Goal: Find contact information: Find contact information

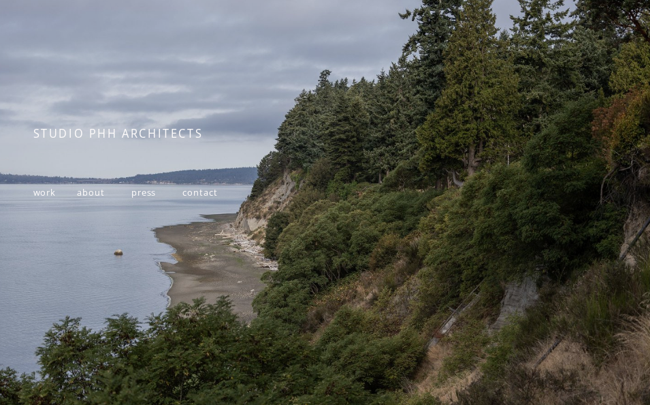
scroll to position [63, 0]
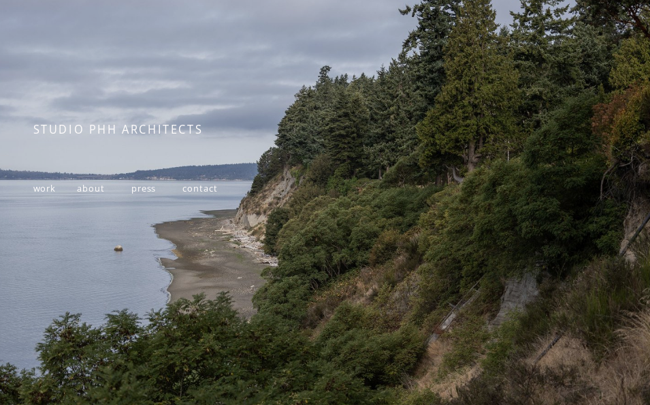
click at [80, 185] on span "about" at bounding box center [91, 188] width 28 height 12
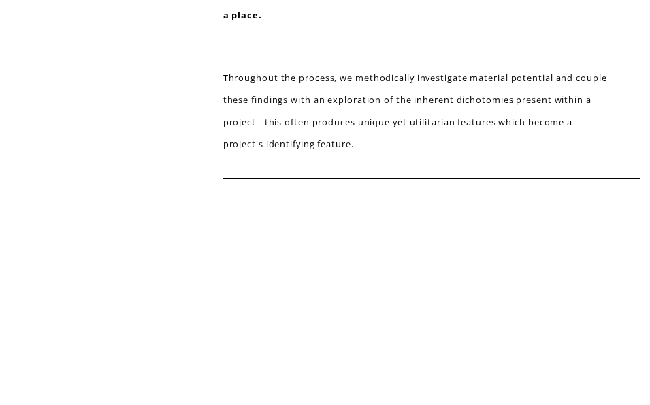
scroll to position [826, 0]
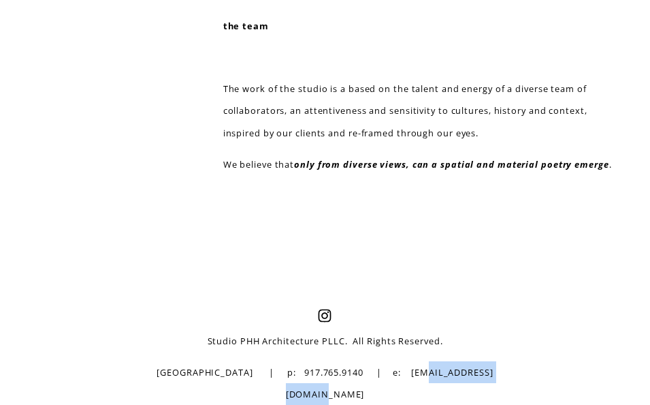
drag, startPoint x: 522, startPoint y: 388, endPoint x: 408, endPoint y: 405, distance: 115.0
copy p "[EMAIL_ADDRESS][DOMAIN_NAME]"
click at [86, 215] on div at bounding box center [325, 241] width 650 height 133
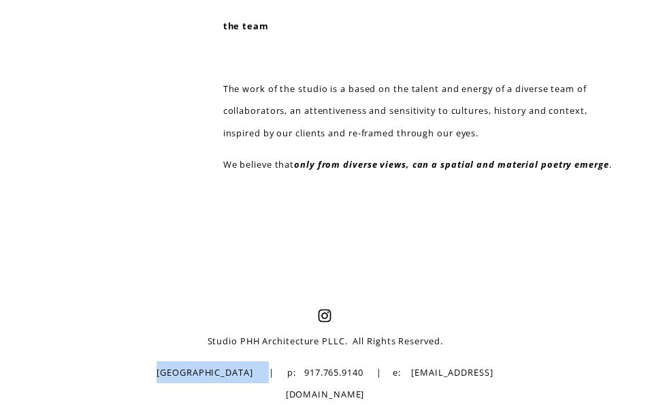
copy p "[GEOGRAPHIC_DATA]"
drag, startPoint x: 247, startPoint y: 392, endPoint x: 139, endPoint y: 395, distance: 108.3
click at [139, 395] on div "Studio PHH Architecture PLLC. All Rights Reserved. [GEOGRAPHIC_DATA] | p: 917.7…" at bounding box center [325, 357] width 650 height 97
drag, startPoint x: 136, startPoint y: 155, endPoint x: 135, endPoint y: 126, distance: 28.6
